Goal: Check status: Check status

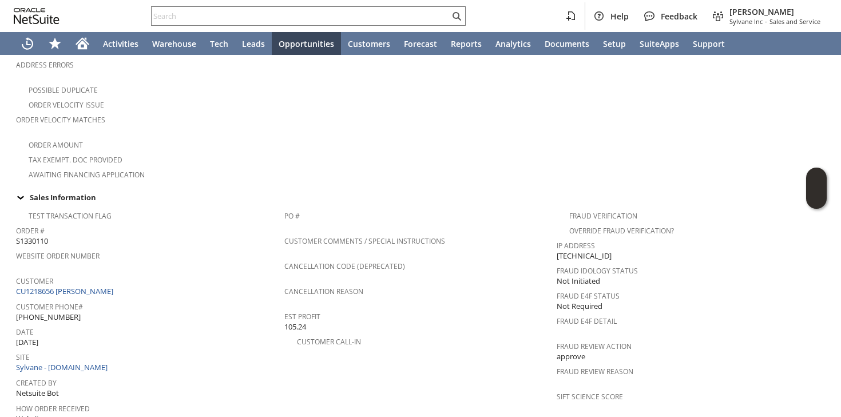
scroll to position [291, 0]
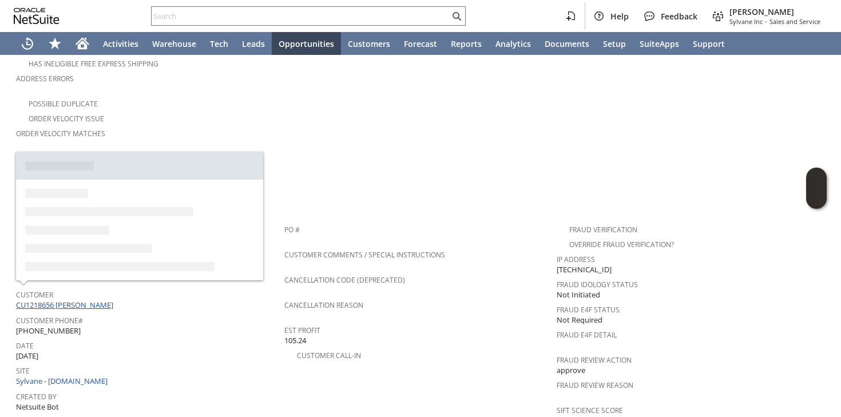
click at [108, 300] on link "CU1218656 Shannon McHale" at bounding box center [66, 305] width 100 height 10
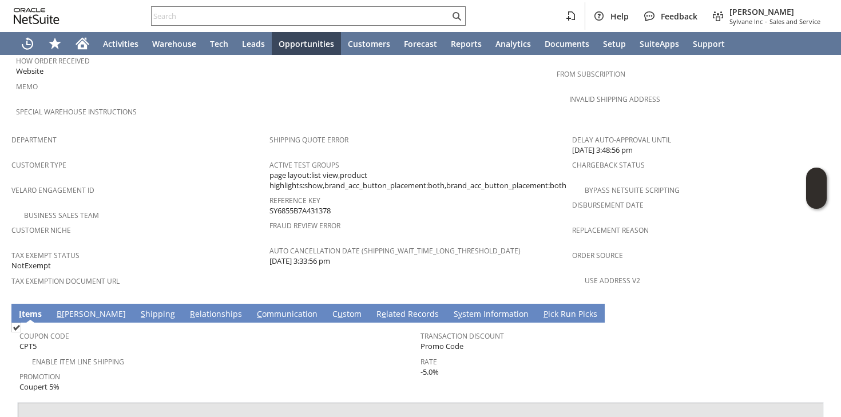
scroll to position [650, 0]
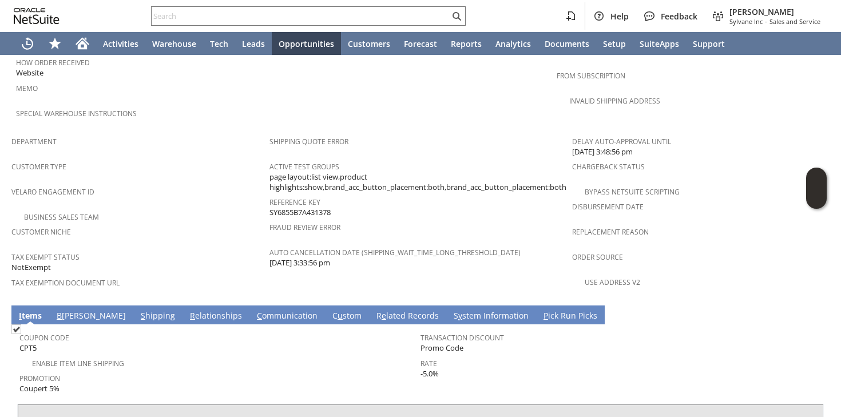
click at [293, 207] on span "SY6855B7A431378" at bounding box center [299, 212] width 61 height 11
copy span "SY6855B7A431378"
click at [267, 11] on input "text" at bounding box center [301, 16] width 298 height 14
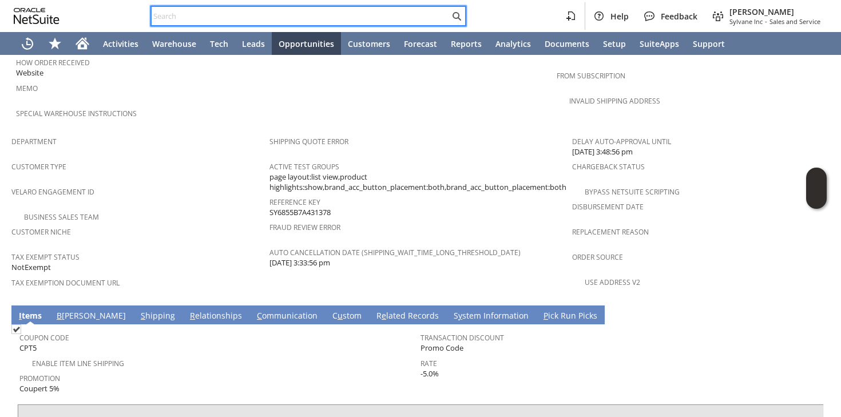
paste input "SY6855B7A431378"
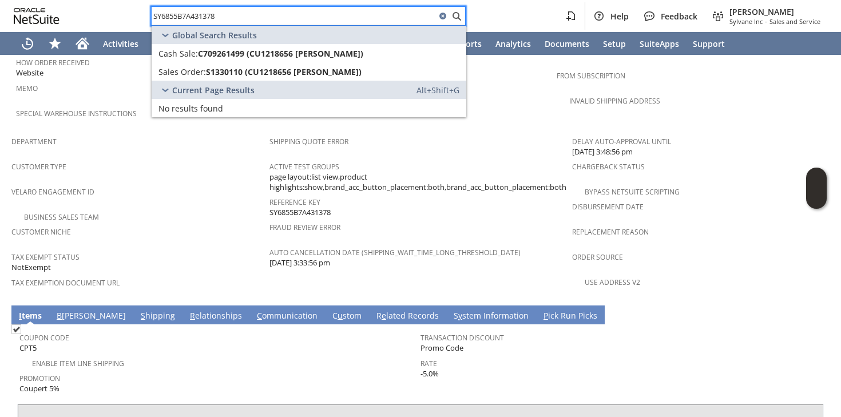
drag, startPoint x: 180, startPoint y: 18, endPoint x: 251, endPoint y: 14, distance: 71.6
click at [251, 15] on input "SY6855B7A431378" at bounding box center [294, 16] width 284 height 14
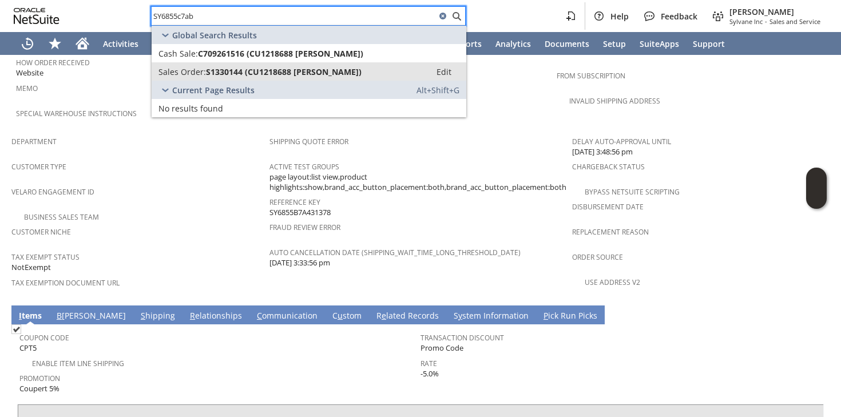
type input "SY6855c7ab"
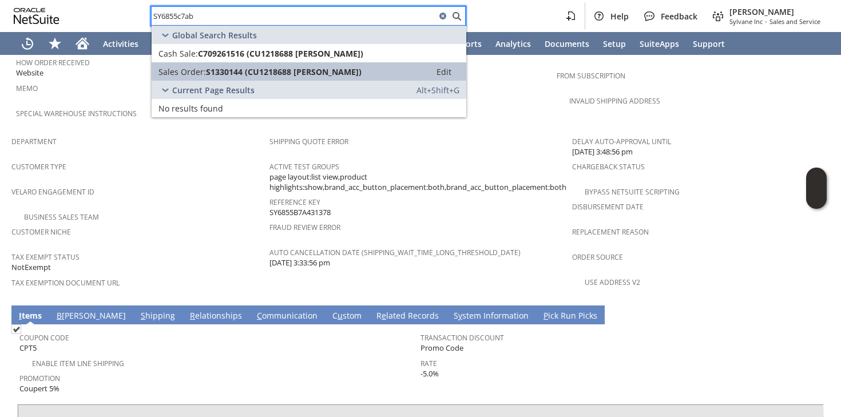
click at [245, 67] on span "S1330144 (CU1218688 [PERSON_NAME])" at bounding box center [284, 71] width 156 height 11
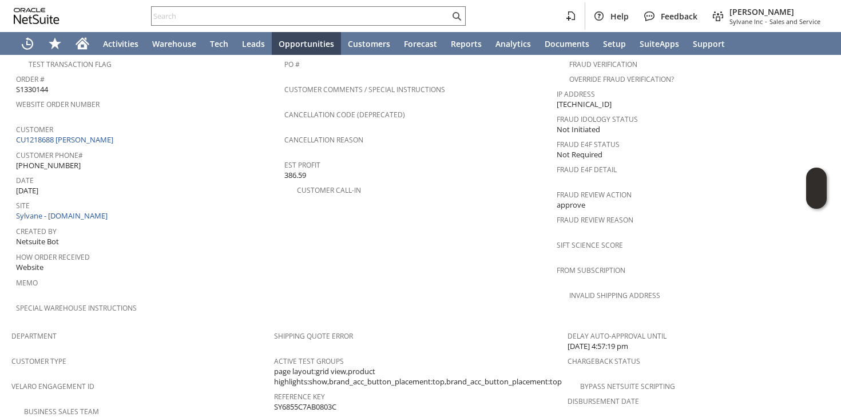
scroll to position [446, 0]
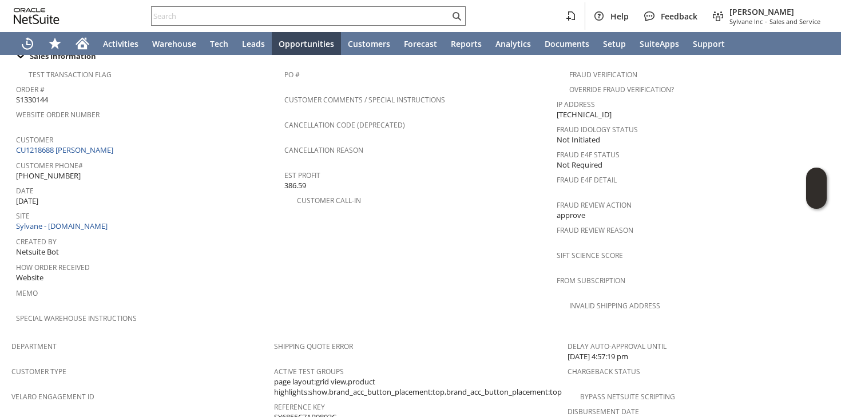
click at [192, 209] on div "Site Sylvane - [DOMAIN_NAME]" at bounding box center [147, 220] width 263 height 25
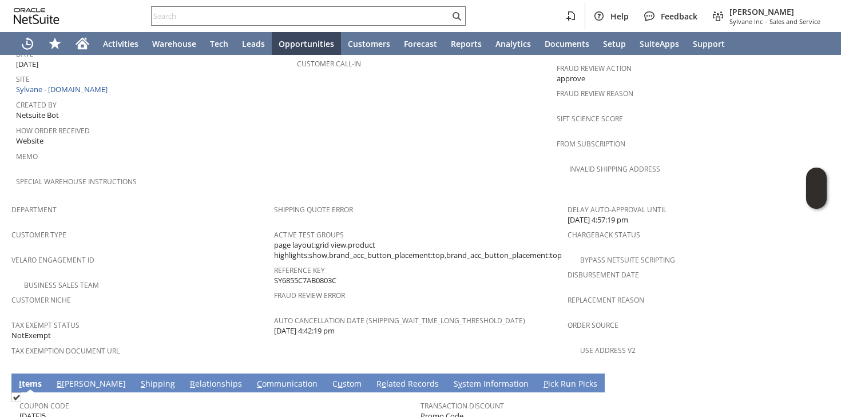
scroll to position [753, 0]
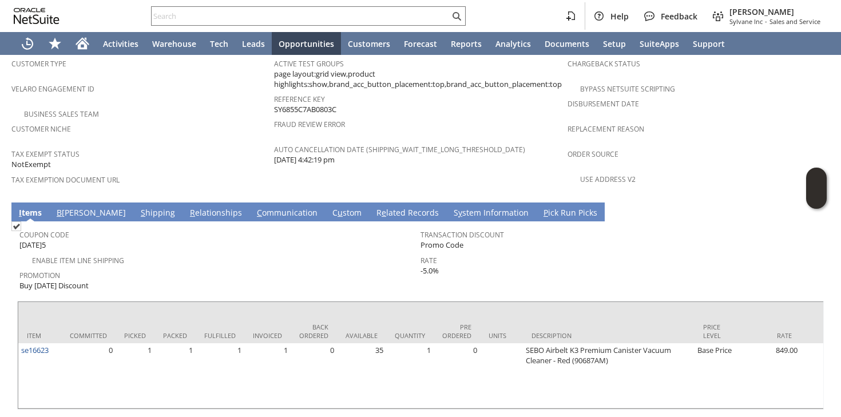
click at [138, 207] on link "S hipping" at bounding box center [158, 213] width 40 height 13
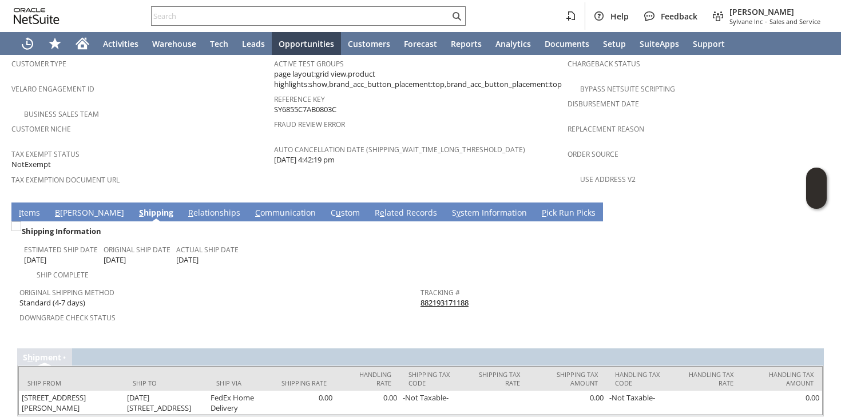
click at [438, 297] on link "882193171188" at bounding box center [444, 302] width 48 height 10
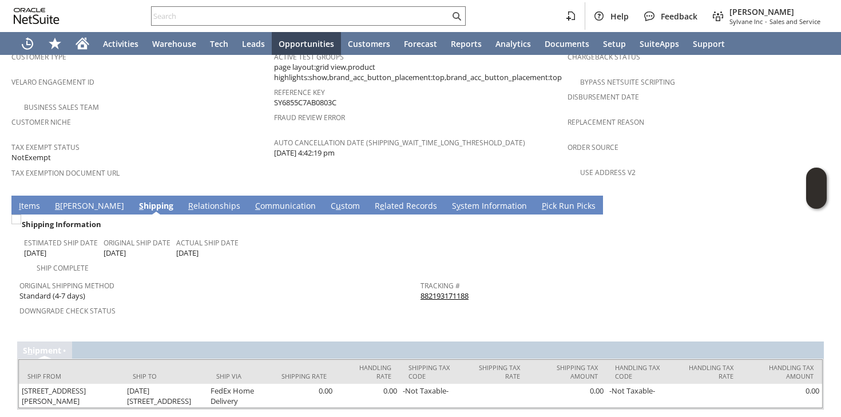
click at [23, 196] on td "I tems" at bounding box center [29, 205] width 36 height 19
click at [23, 200] on link "I tems" at bounding box center [29, 206] width 27 height 13
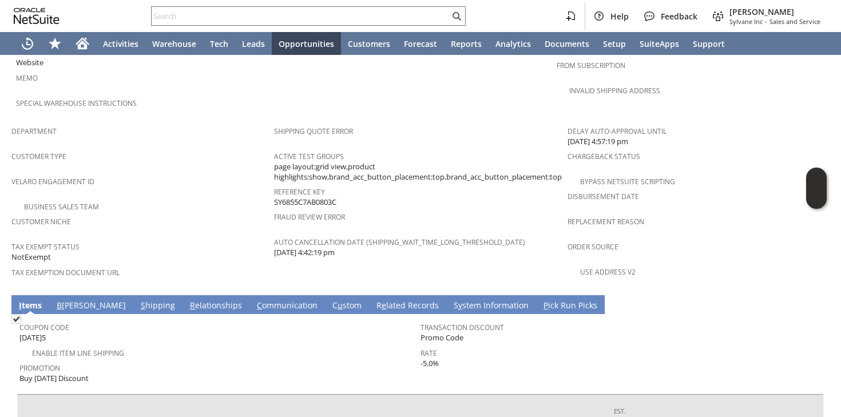
scroll to position [689, 0]
